Goal: Transaction & Acquisition: Purchase product/service

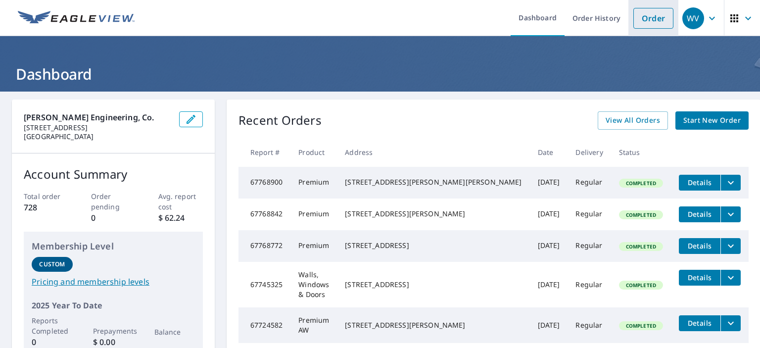
click at [641, 20] on link "Order" at bounding box center [653, 18] width 40 height 21
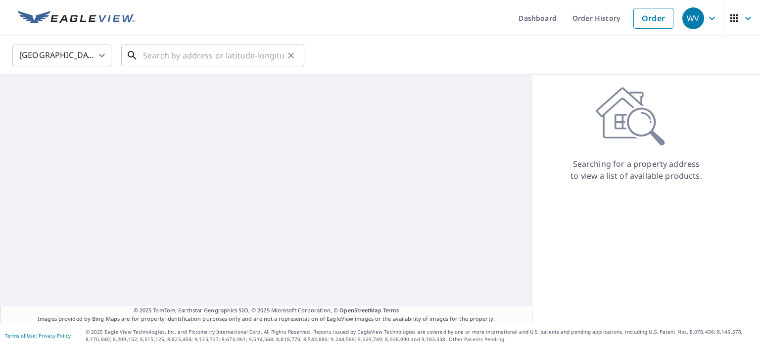
click at [196, 55] on input "text" at bounding box center [213, 56] width 141 height 28
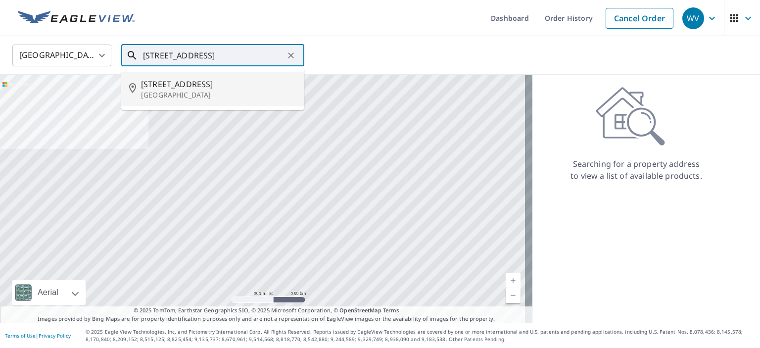
click at [196, 83] on span "[STREET_ADDRESS]" at bounding box center [218, 84] width 155 height 12
type input "[STREET_ADDRESS]"
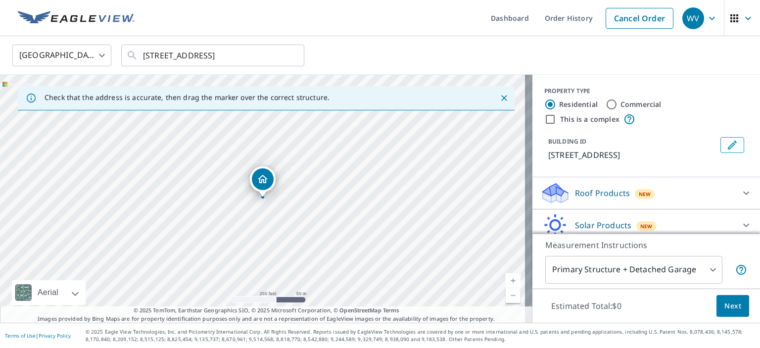
click at [620, 190] on div "Roof Products New" at bounding box center [637, 193] width 194 height 23
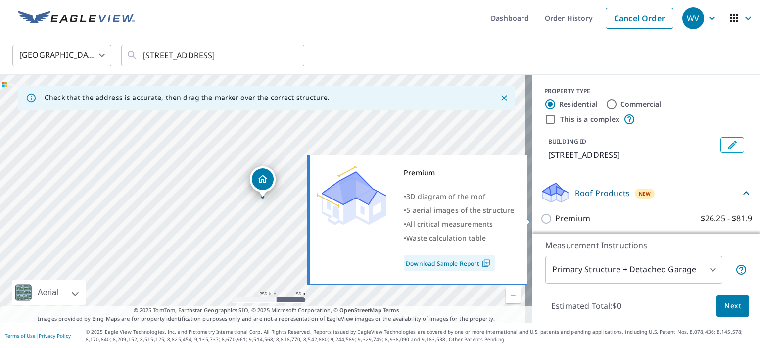
click at [564, 216] on p "Premium" at bounding box center [572, 218] width 35 height 12
click at [555, 216] on input "Premium $26.25 - $81.9" at bounding box center [547, 219] width 15 height 12
checkbox input "true"
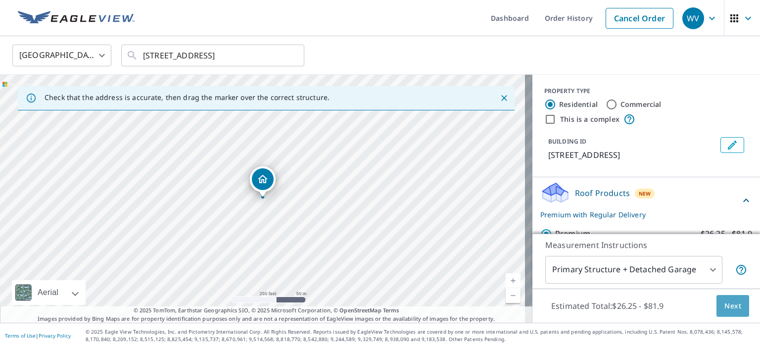
click at [730, 308] on span "Next" at bounding box center [732, 306] width 17 height 12
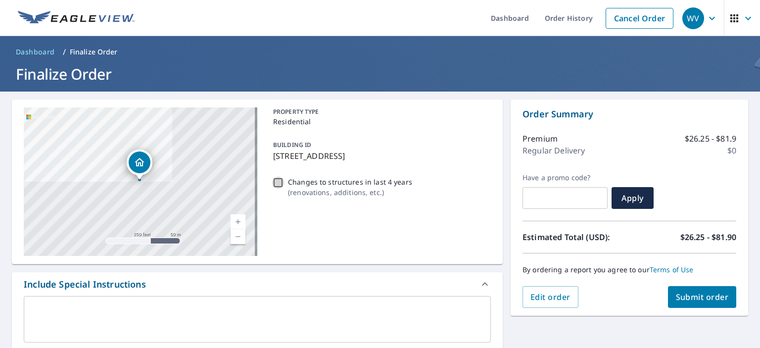
click at [277, 179] on input "Changes to structures in last 4 years ( renovations, additions, etc. )" at bounding box center [278, 183] width 12 height 12
checkbox input "true"
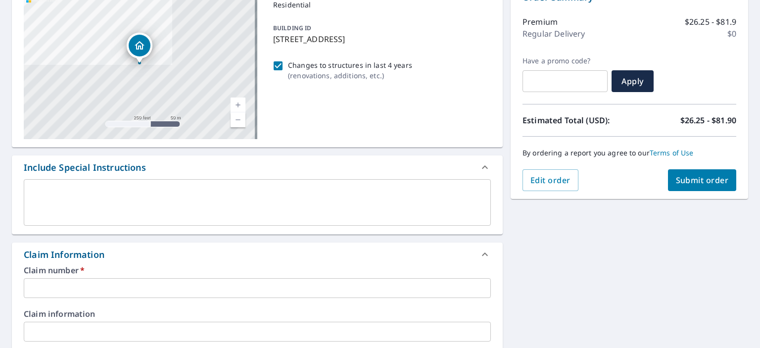
scroll to position [148, 0]
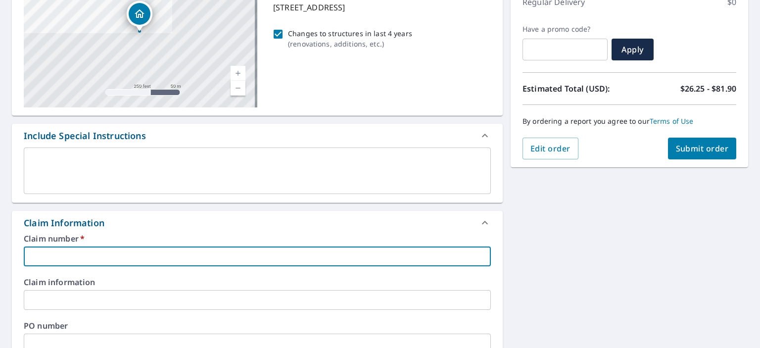
click at [89, 253] on input "text" at bounding box center [257, 256] width 467 height 20
type input "00253927WI"
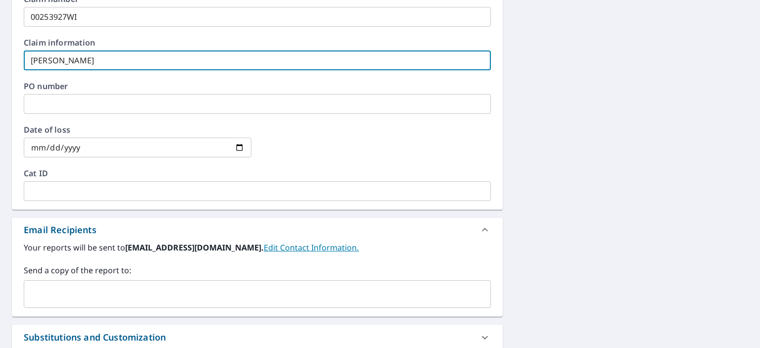
scroll to position [396, 0]
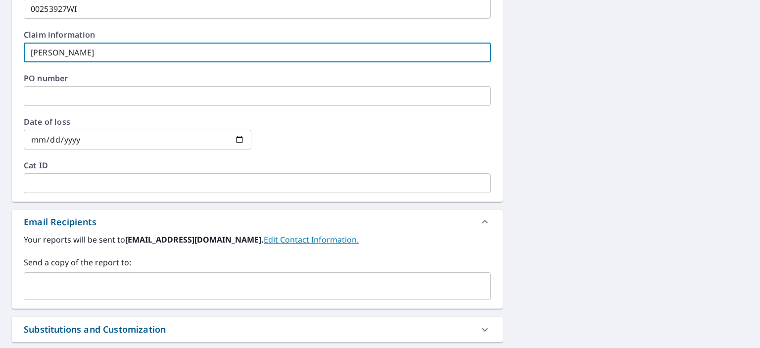
type input "[PERSON_NAME]"
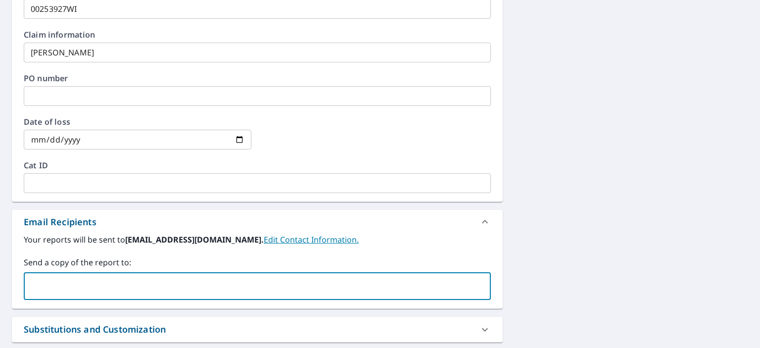
click at [53, 282] on input "text" at bounding box center [249, 286] width 443 height 19
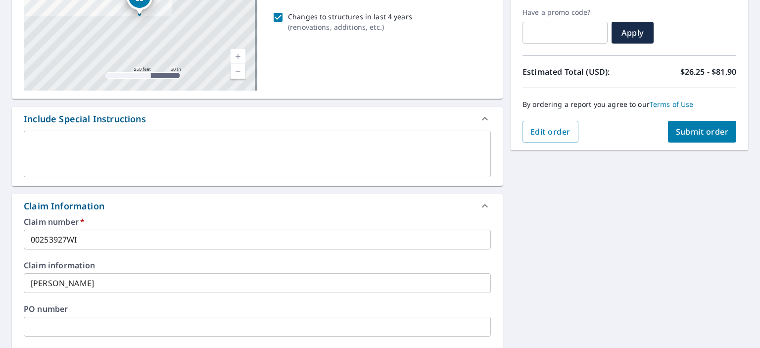
scroll to position [148, 0]
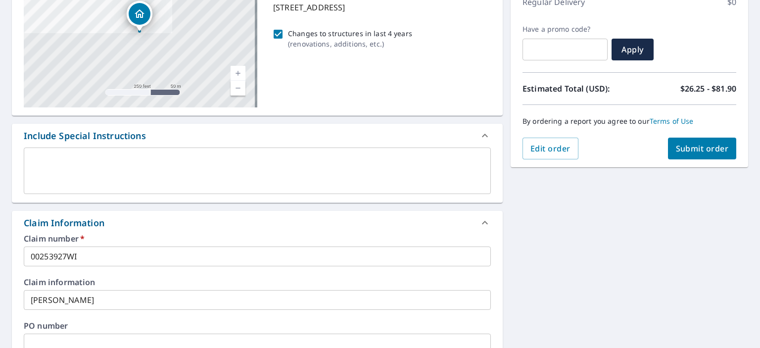
type input "[EMAIL_ADDRESS][DOMAIN_NAME]"
click at [686, 150] on span "Submit order" at bounding box center [702, 148] width 53 height 11
